Goal: Subscribe to service/newsletter

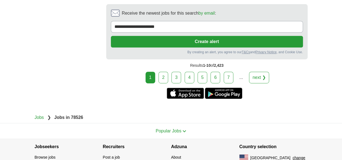
scroll to position [1169, 0]
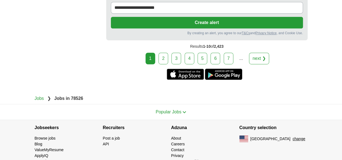
click at [166, 53] on link "2" at bounding box center [164, 59] width 10 height 12
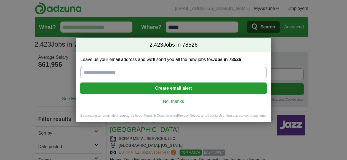
click at [115, 70] on input "Leave us your email address and we'll send you all the new jobs for Jobs in 785…" at bounding box center [173, 72] width 186 height 11
type input "**********"
click at [179, 88] on button "Create email alert" at bounding box center [173, 88] width 186 height 12
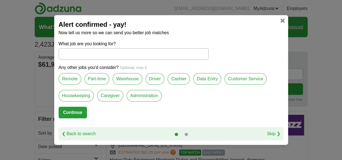
click at [283, 20] on link at bounding box center [283, 20] width 4 height 4
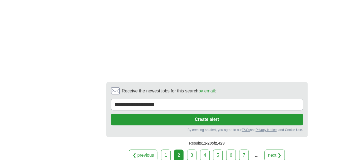
scroll to position [1047, 0]
